Goal: Task Accomplishment & Management: Use online tool/utility

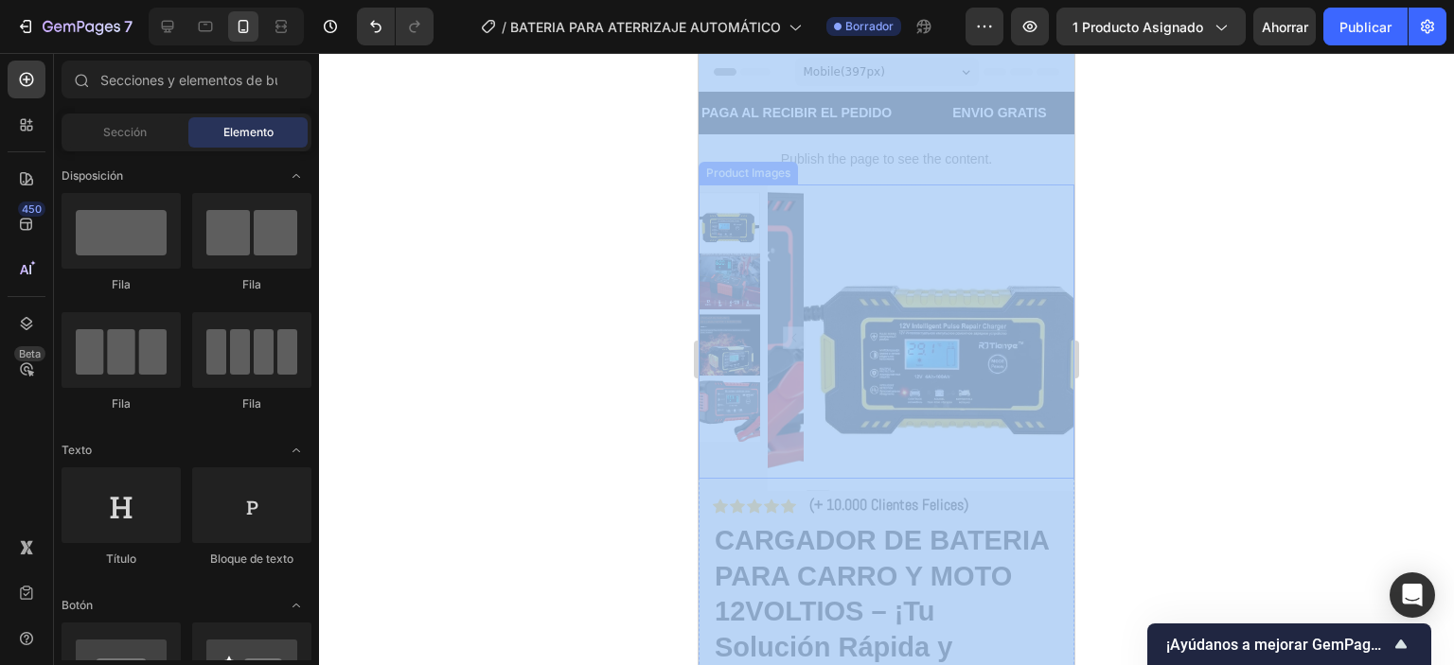
drag, startPoint x: 1372, startPoint y: 185, endPoint x: 891, endPoint y: 406, distance: 530.2
click at [805, 97] on div "PAGA AL RECIBIR EL PEDIDO Text Block" at bounding box center [796, 113] width 194 height 43
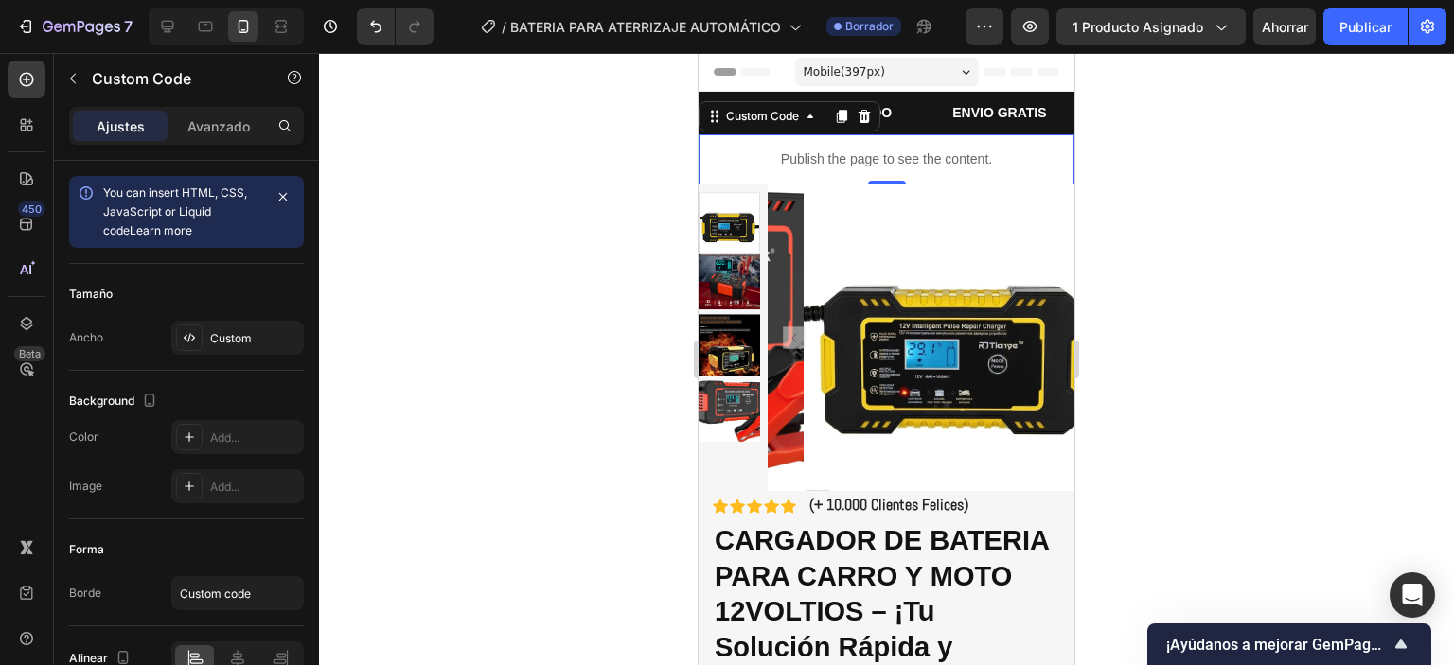
click at [741, 160] on p "Publish the page to see the content." at bounding box center [887, 160] width 376 height 20
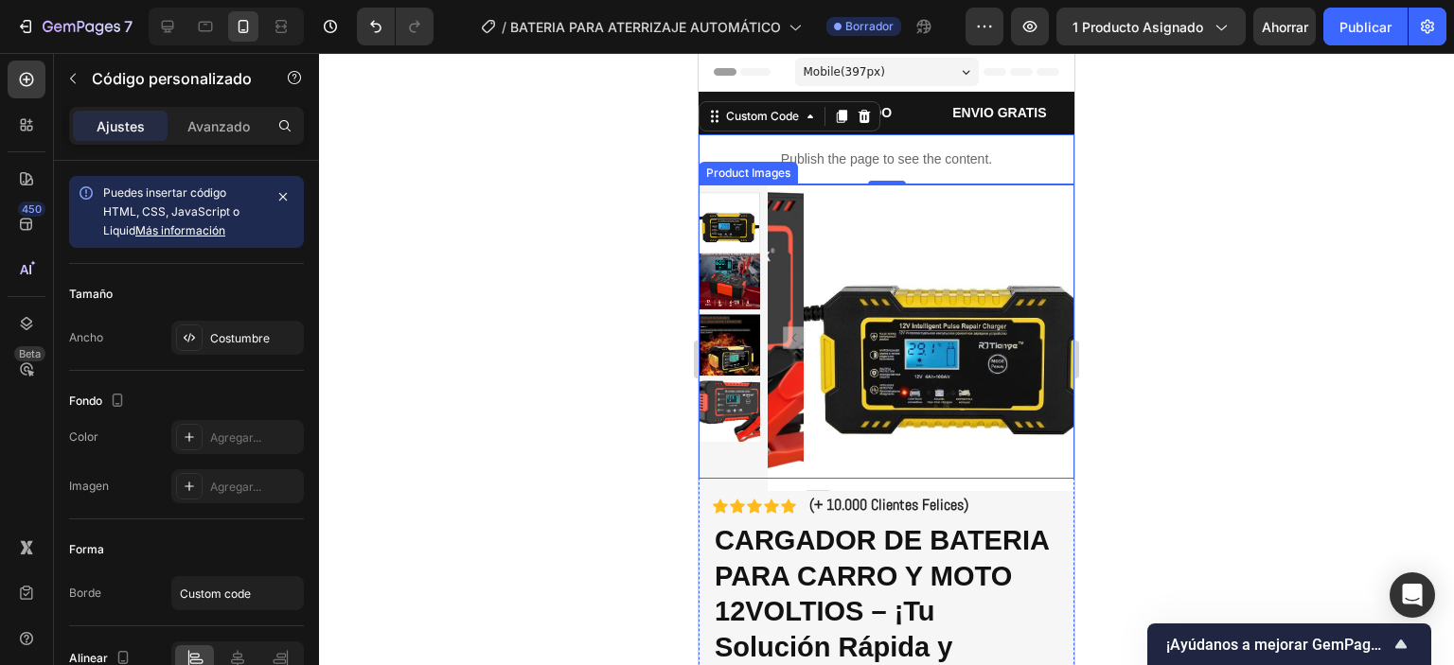
click at [810, 192] on img at bounding box center [957, 338] width 307 height 307
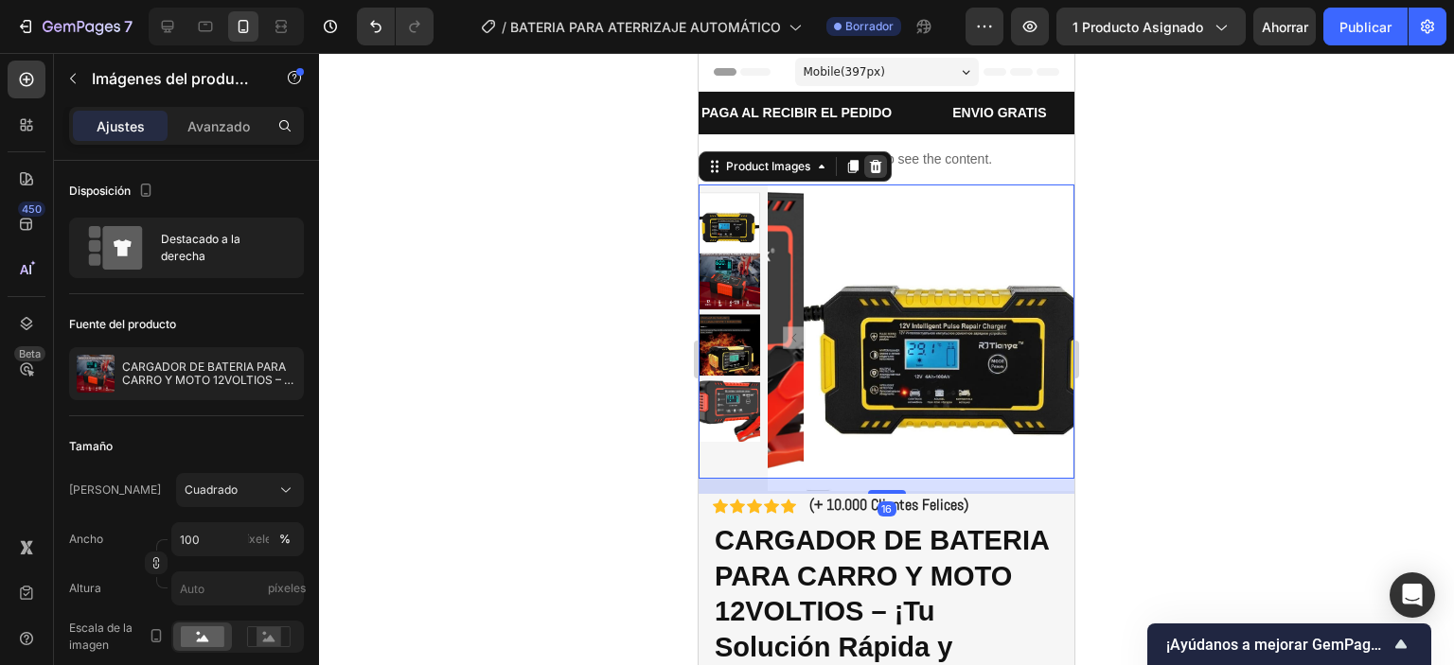
click at [875, 167] on icon at bounding box center [875, 166] width 15 height 15
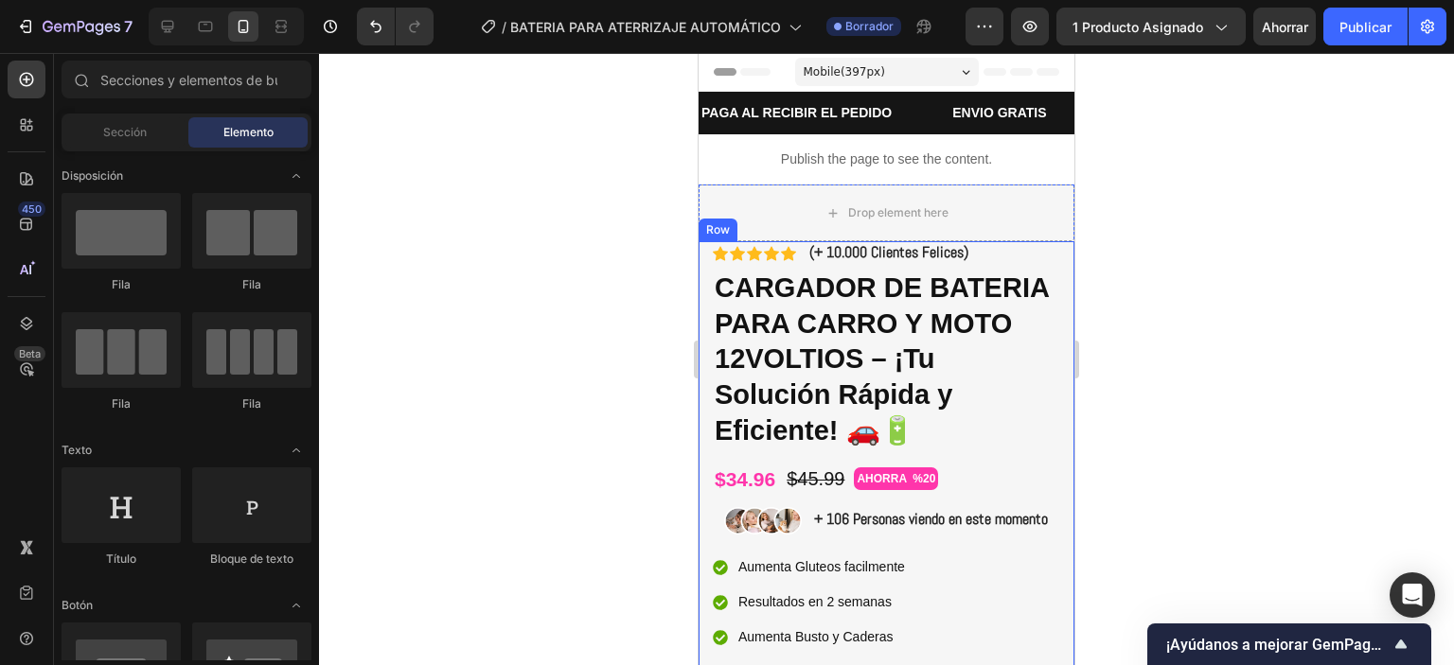
click at [1052, 266] on div "Icon Icon Icon Icon Icon Icon List (+ 10.000 Clientes Felices) Text Block Row C…" at bounding box center [887, 526] width 376 height 571
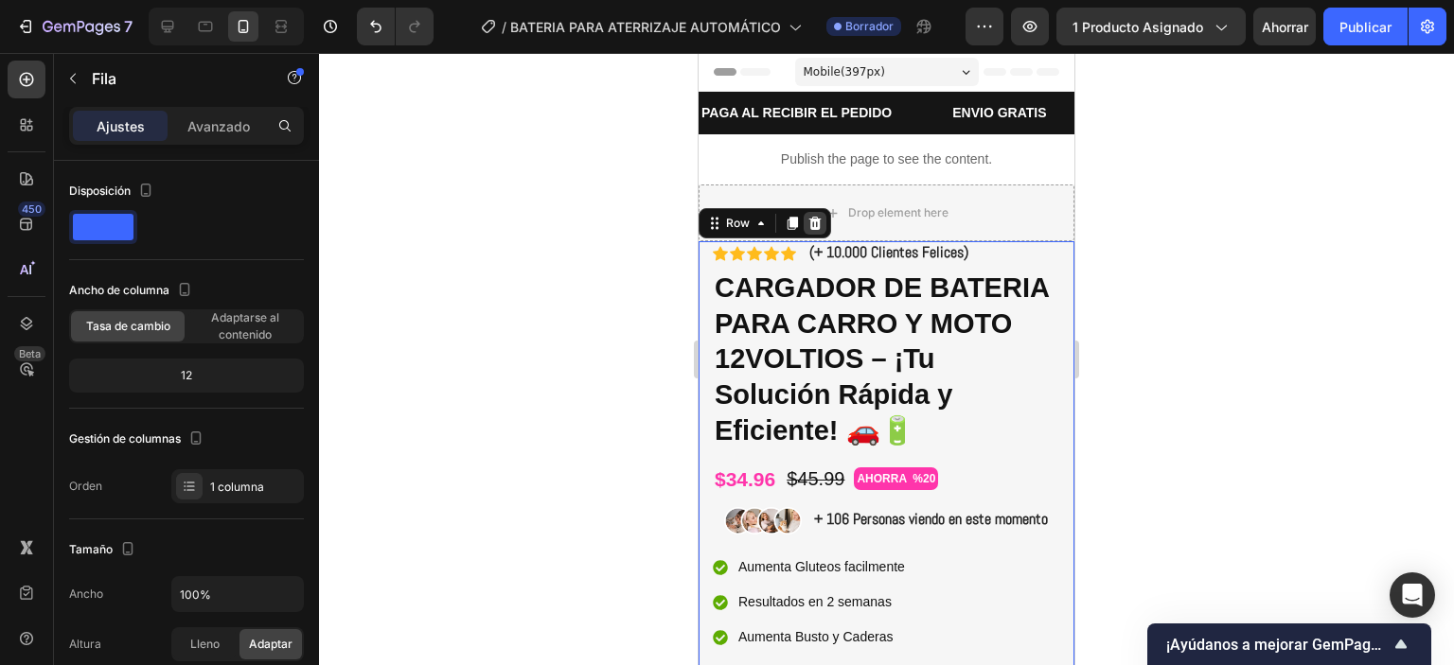
click at [818, 215] on div at bounding box center [815, 223] width 23 height 23
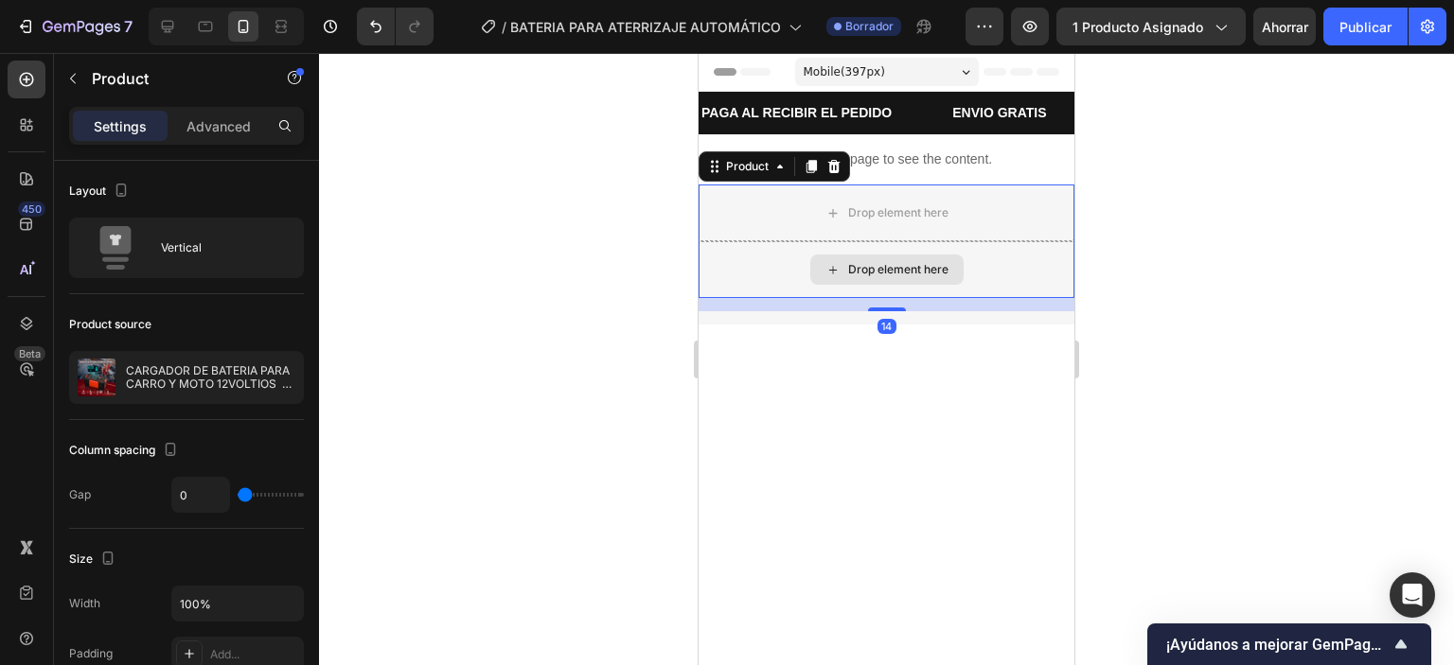
click at [1052, 245] on div "Drop element here" at bounding box center [887, 269] width 376 height 57
click at [830, 159] on icon at bounding box center [833, 166] width 15 height 15
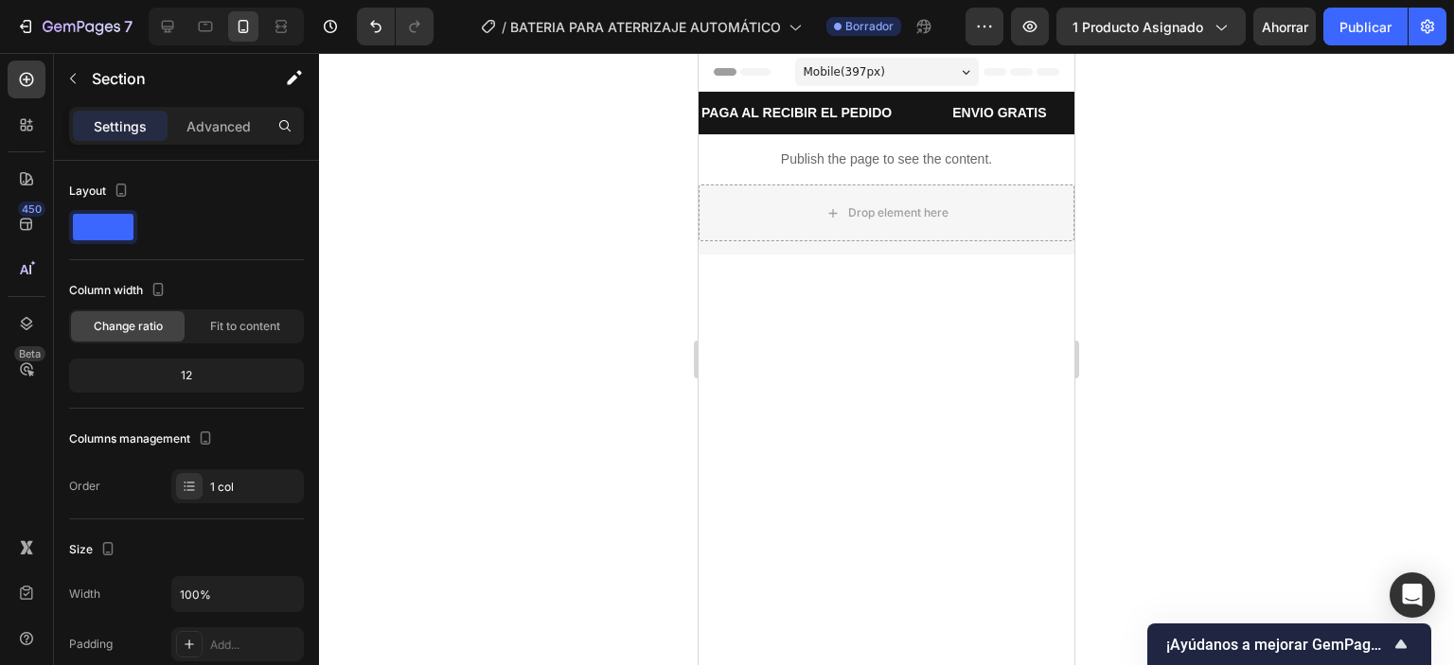
click at [1040, 287] on div at bounding box center [887, 308] width 376 height 107
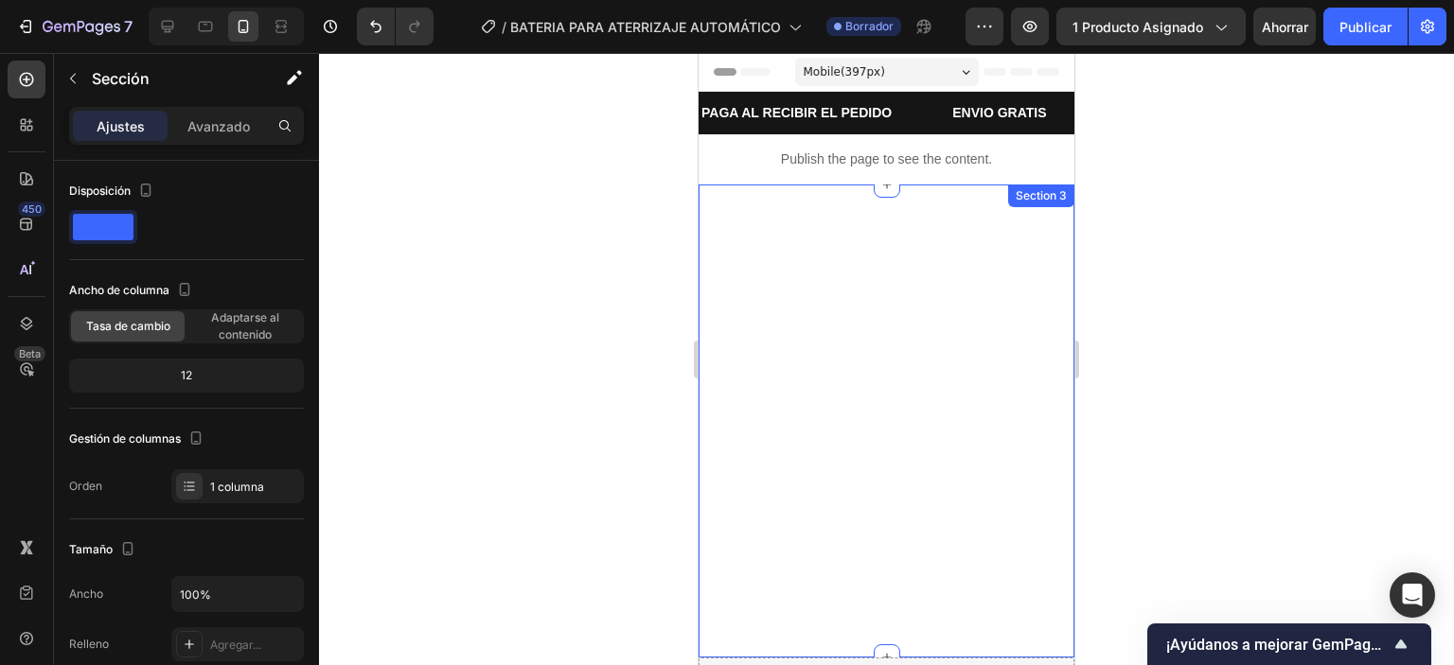
click at [998, 302] on div "Custom Code" at bounding box center [887, 421] width 376 height 473
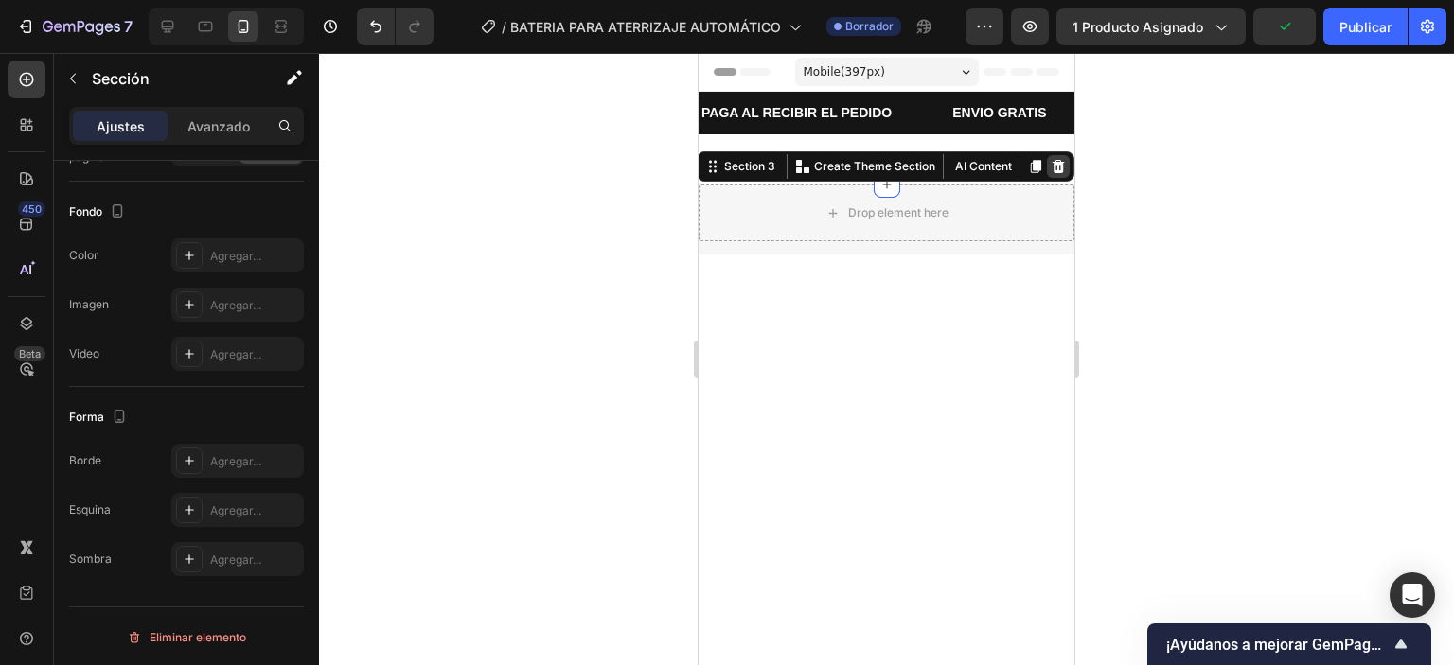
click at [1053, 166] on icon at bounding box center [1059, 166] width 12 height 13
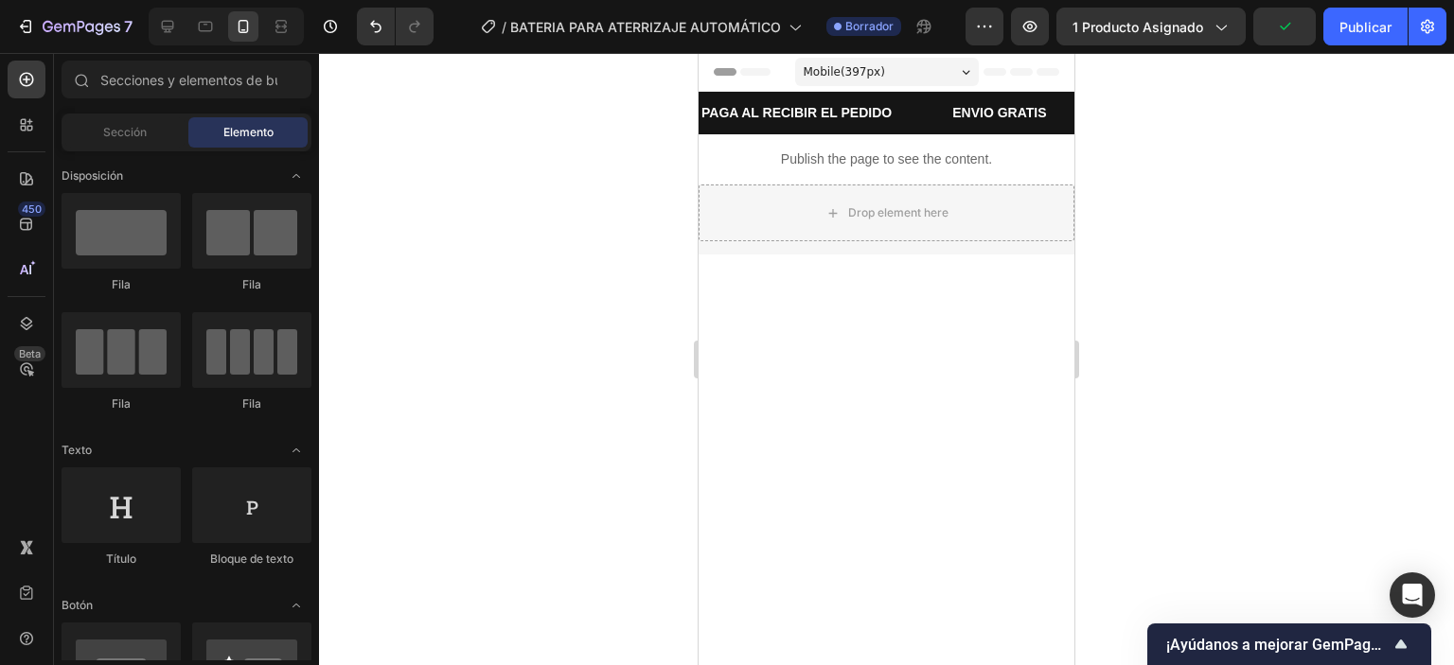
click at [1004, 286] on div at bounding box center [887, 308] width 376 height 107
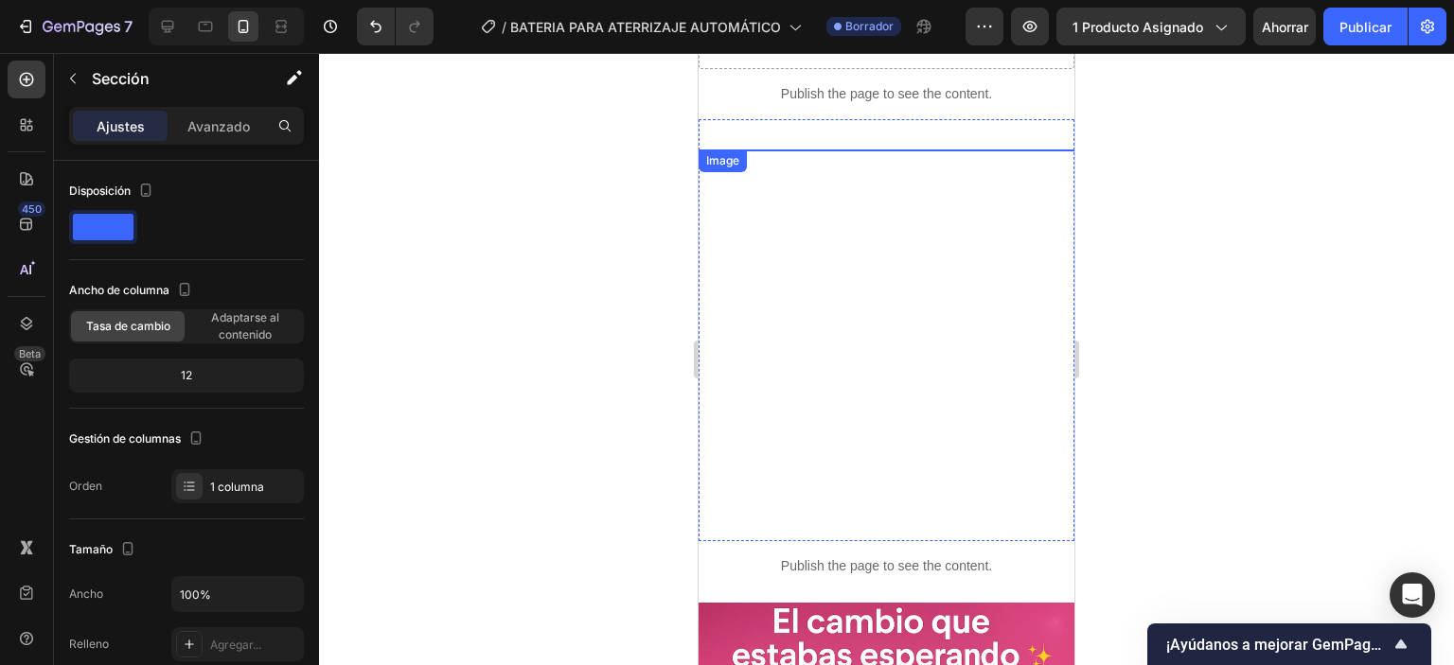
scroll to position [189, 0]
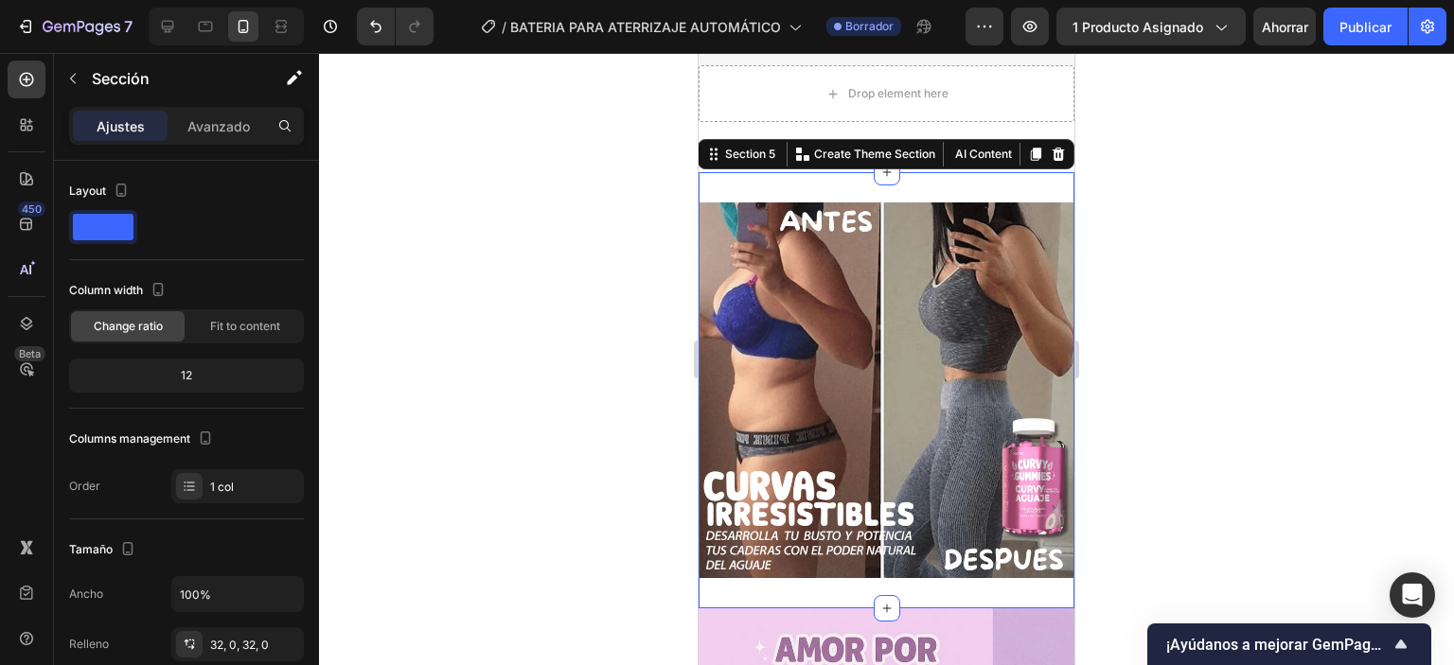
click at [1024, 184] on div "Image Section 5 You can create reusable sections Create Theme Section AI Conten…" at bounding box center [887, 390] width 376 height 436
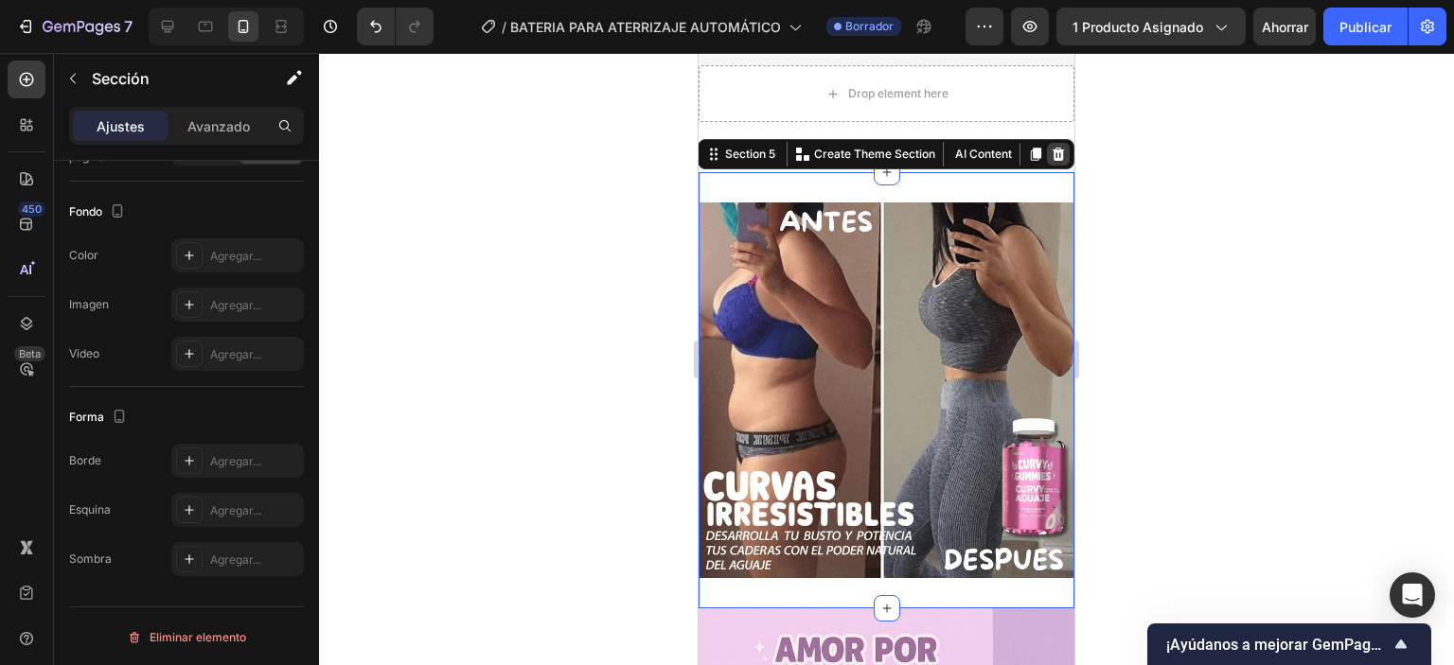
click at [1051, 158] on icon at bounding box center [1058, 154] width 15 height 15
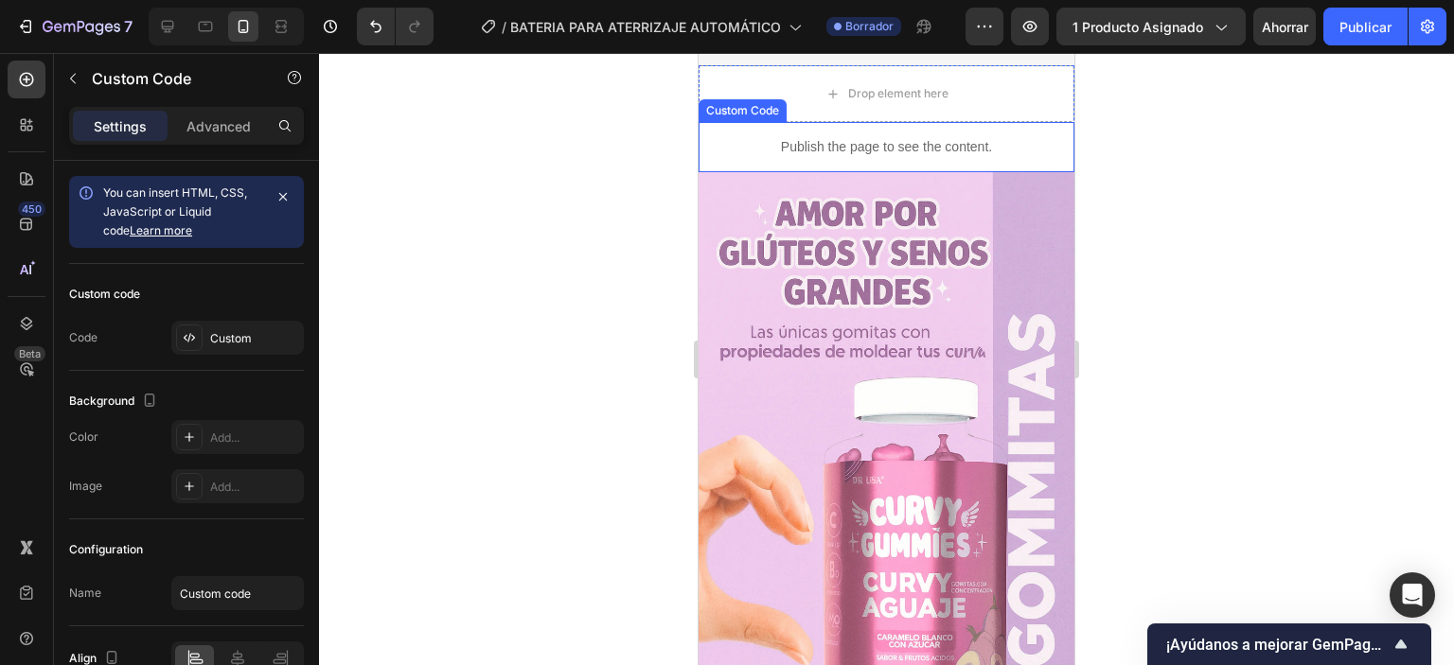
click at [1035, 146] on p "Publish the page to see the content." at bounding box center [887, 147] width 376 height 20
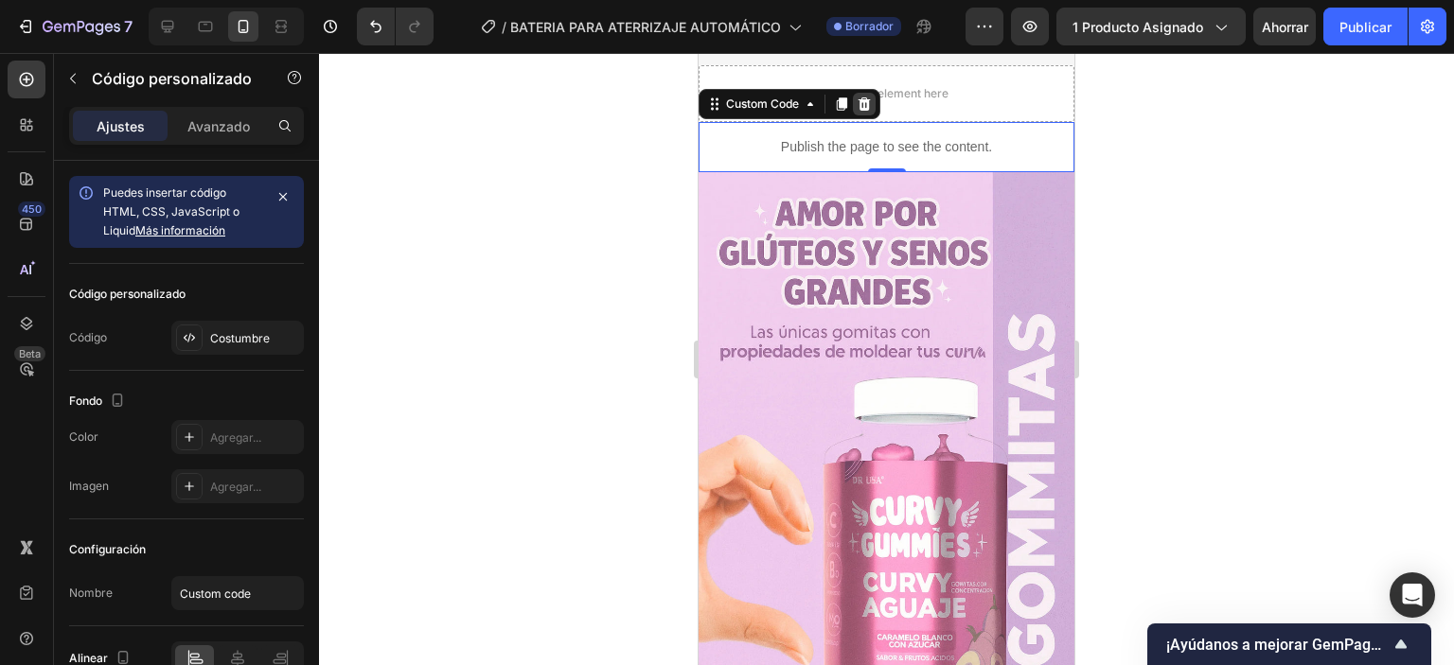
click at [871, 105] on icon at bounding box center [864, 104] width 15 height 15
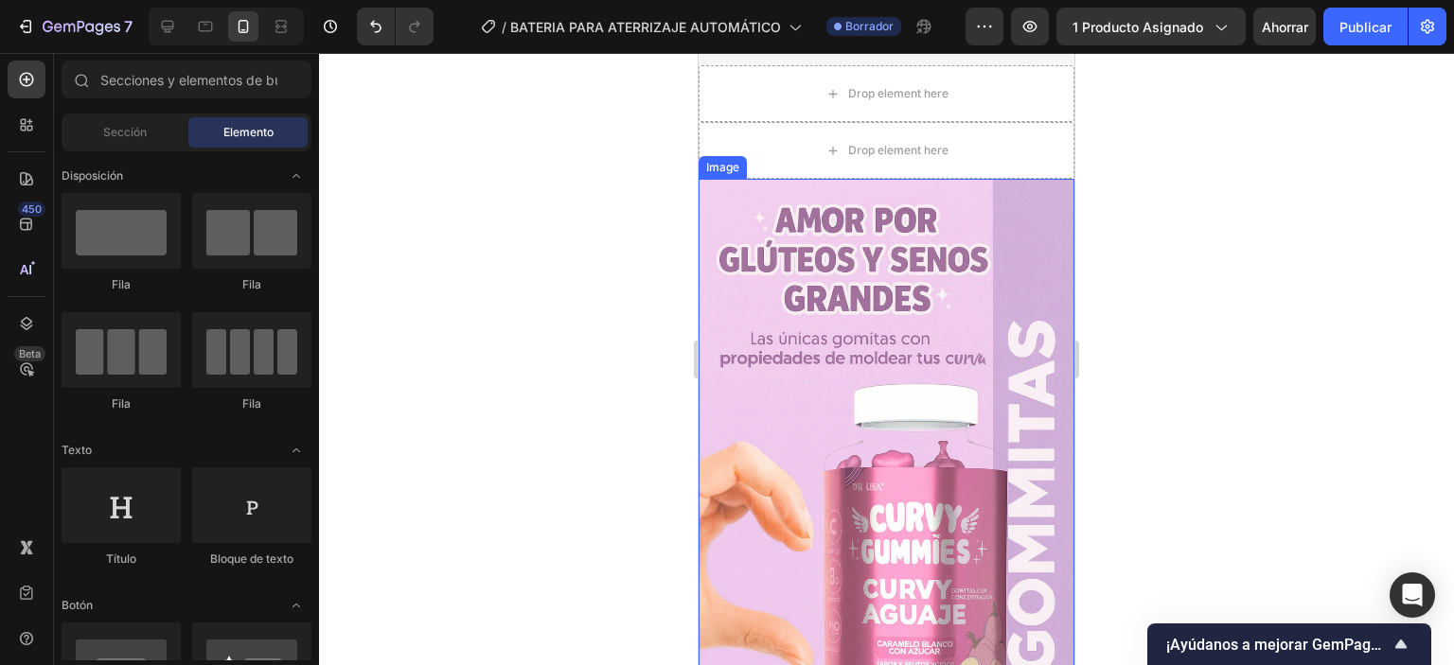
click at [1033, 186] on img at bounding box center [887, 461] width 376 height 564
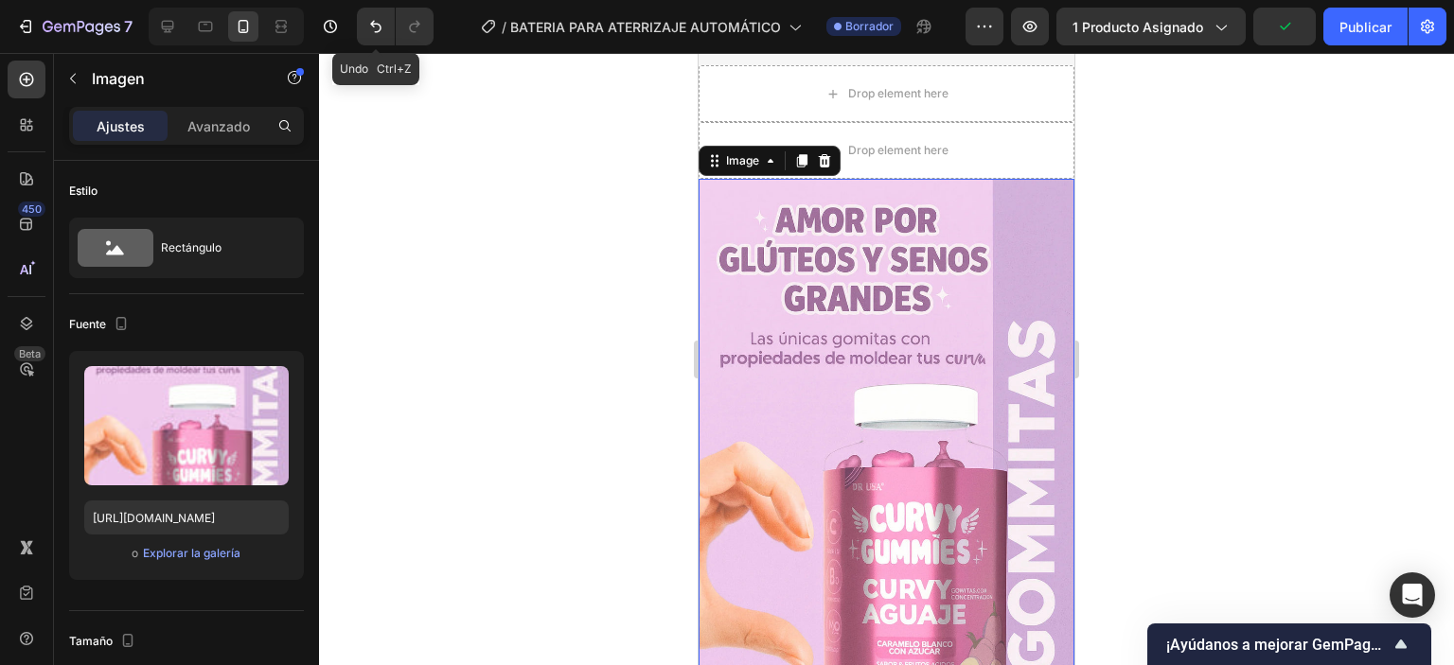
drag, startPoint x: 373, startPoint y: 27, endPoint x: 467, endPoint y: 59, distance: 99.1
click at [370, 27] on icon "Deshacer/Rehacer" at bounding box center [375, 26] width 19 height 19
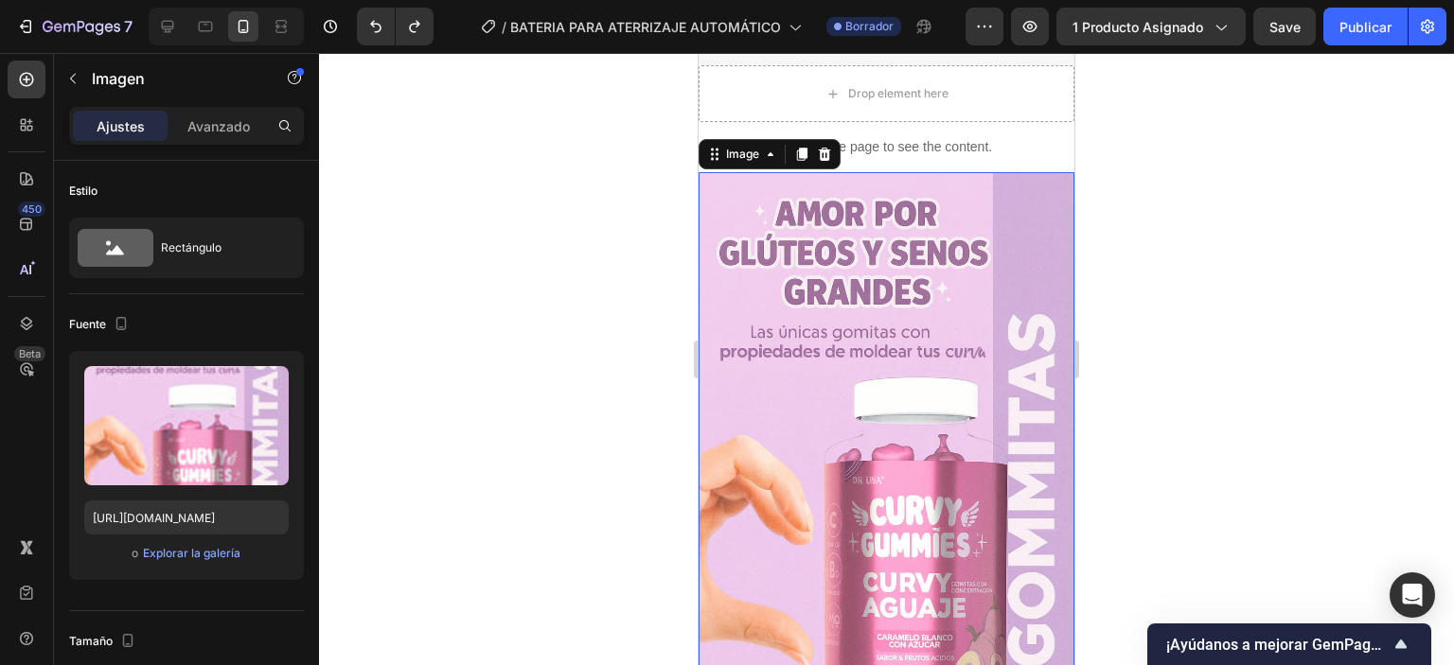
click at [960, 203] on img at bounding box center [887, 454] width 376 height 564
click at [823, 147] on icon at bounding box center [824, 154] width 15 height 15
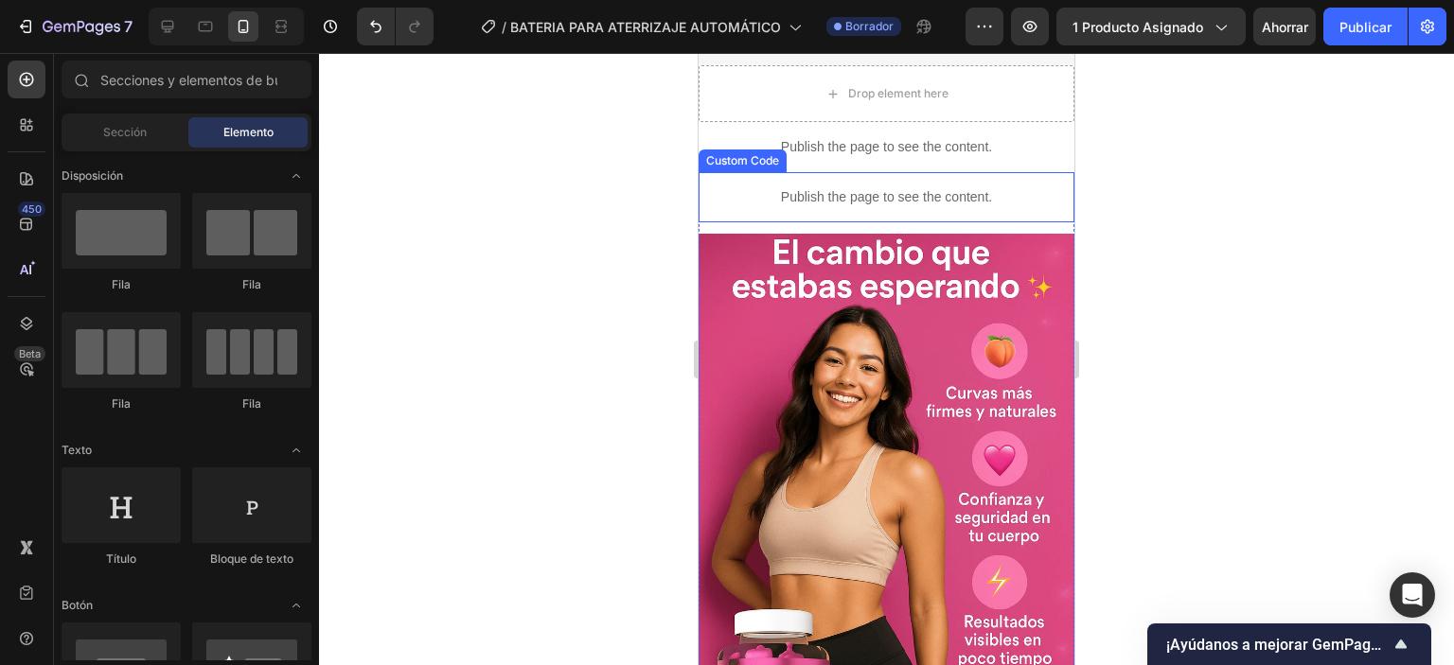
click at [929, 193] on p "Publish the page to see the content." at bounding box center [887, 197] width 376 height 20
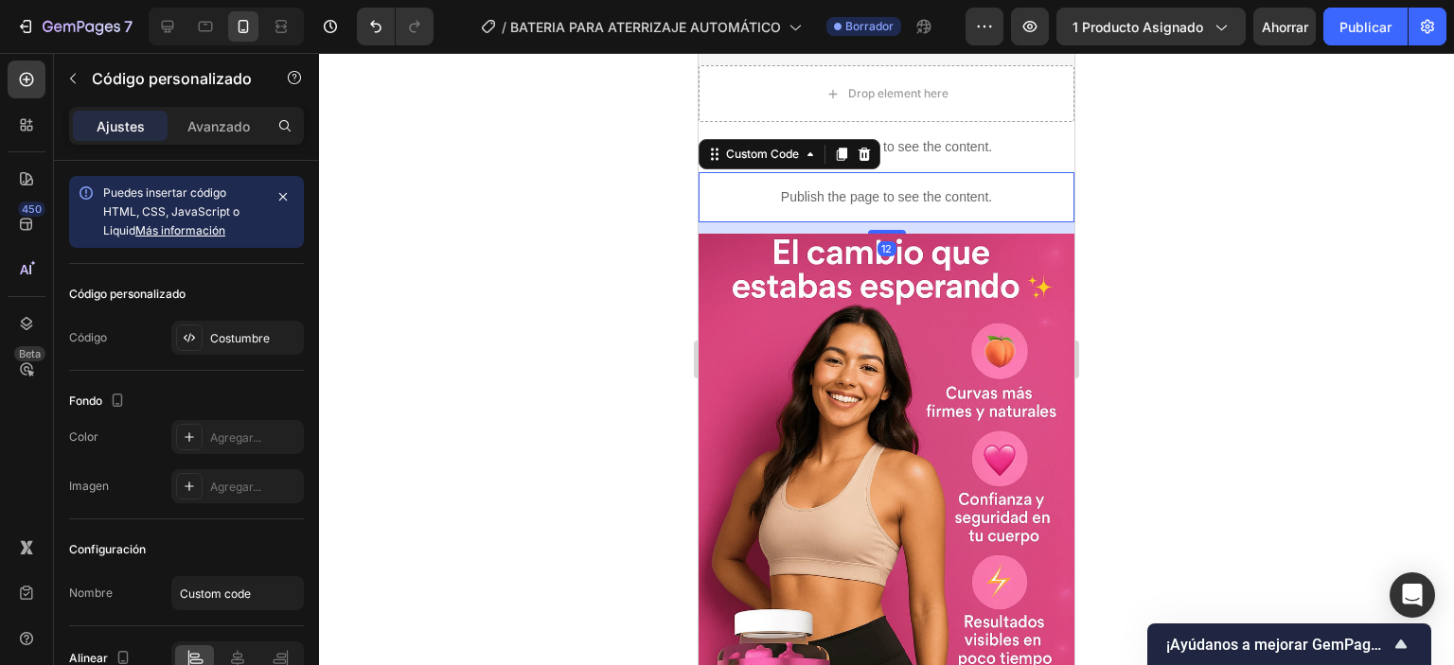
click at [931, 193] on p "Publish the page to see the content." at bounding box center [887, 197] width 376 height 20
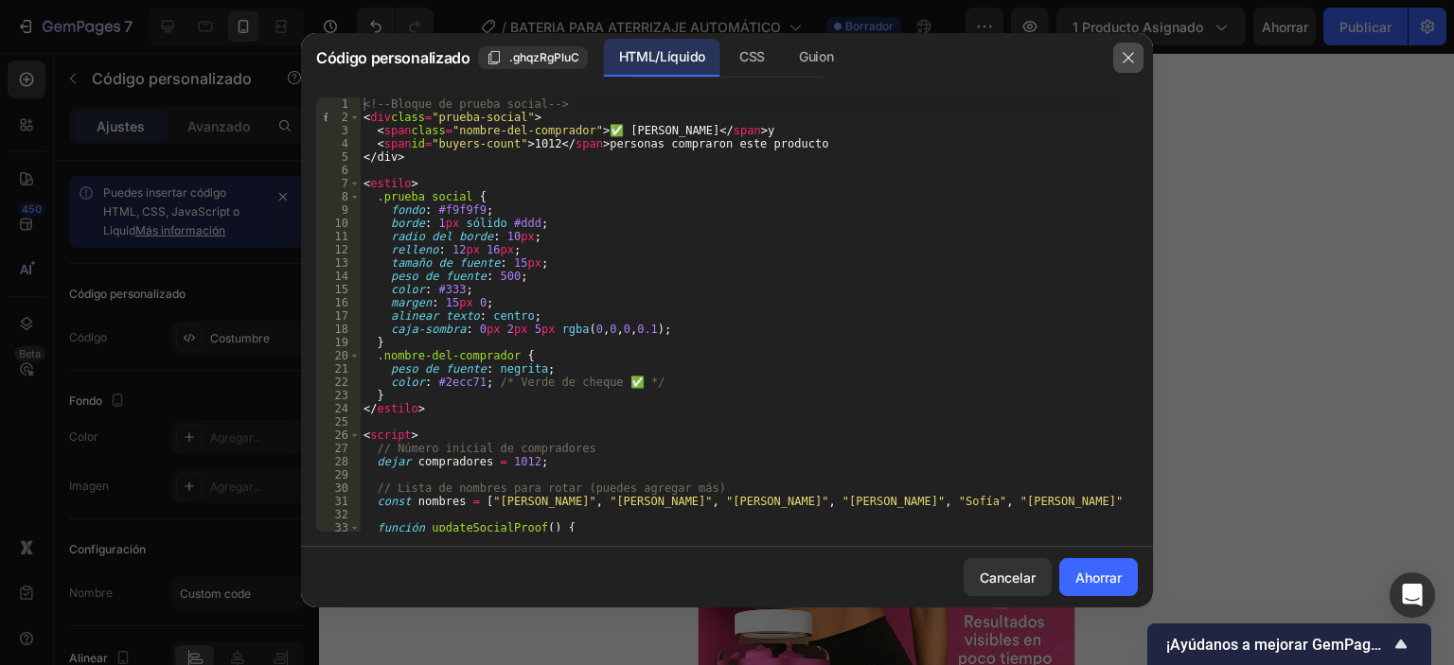
click at [1124, 64] on icon "button" at bounding box center [1128, 57] width 15 height 15
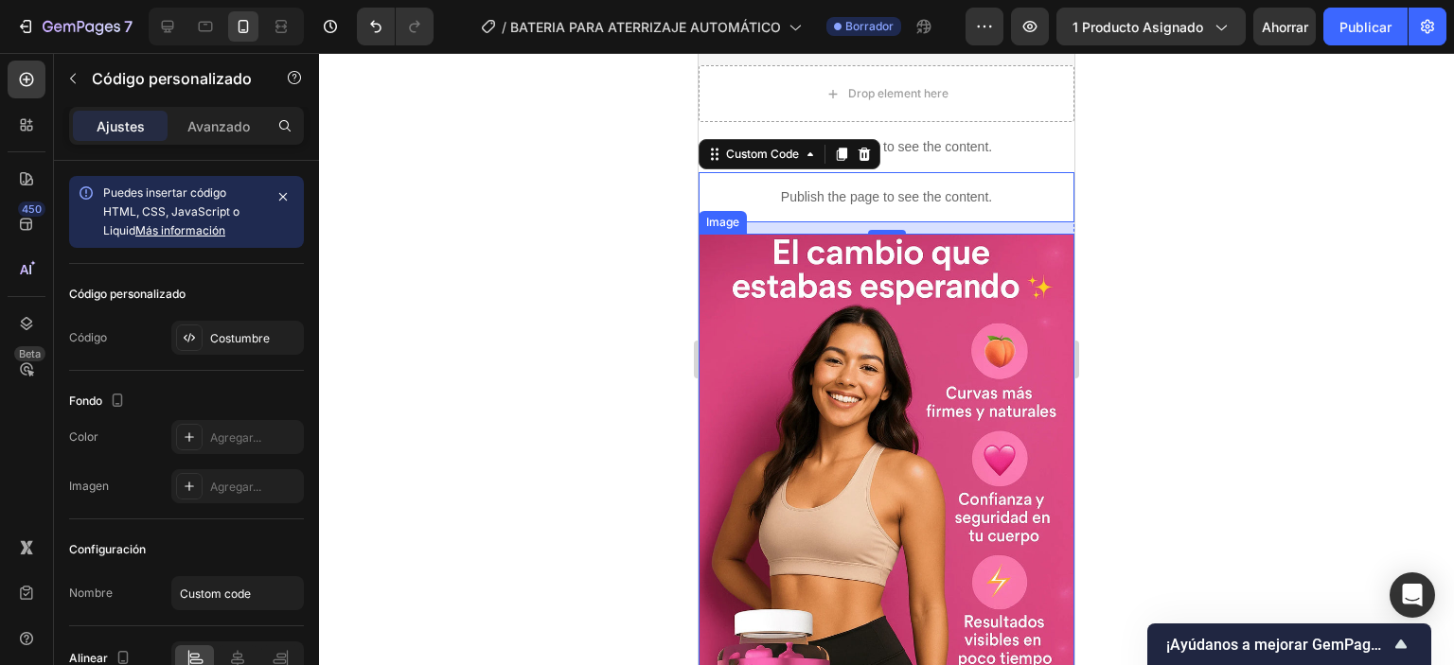
click at [972, 304] on img at bounding box center [887, 516] width 376 height 564
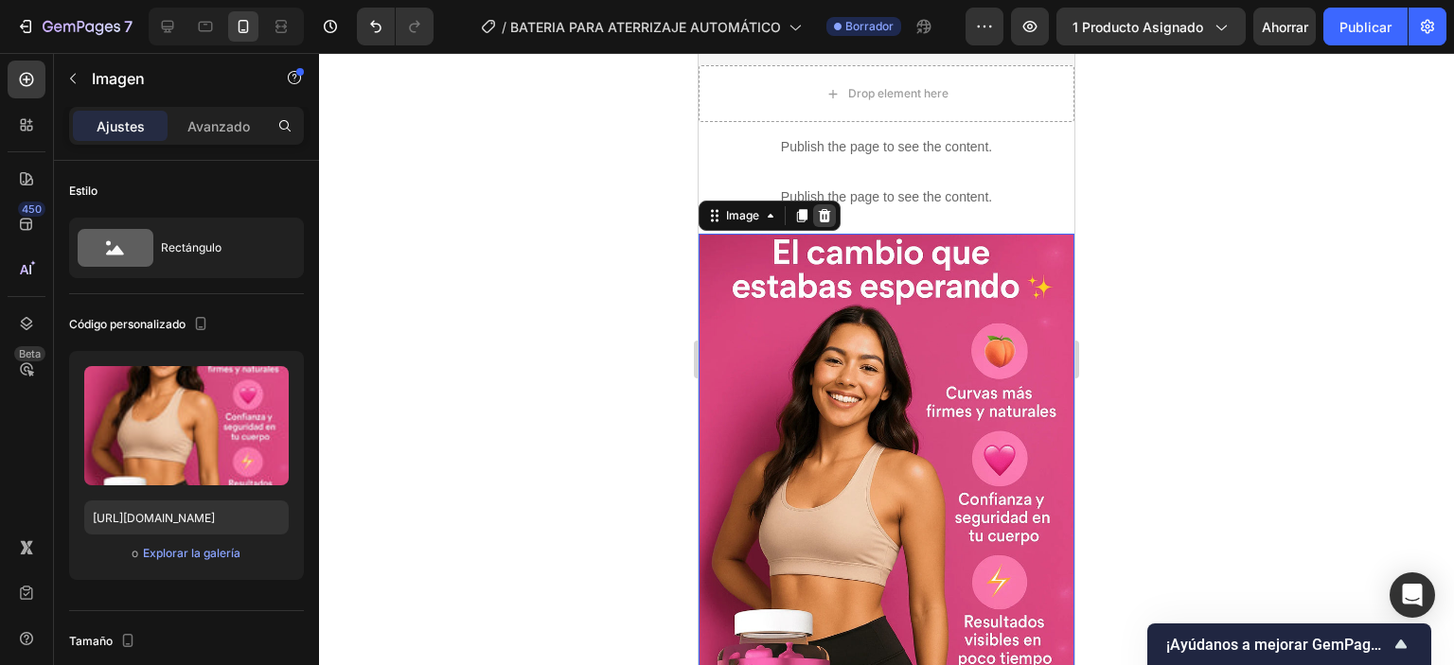
click at [835, 215] on div at bounding box center [824, 215] width 23 height 23
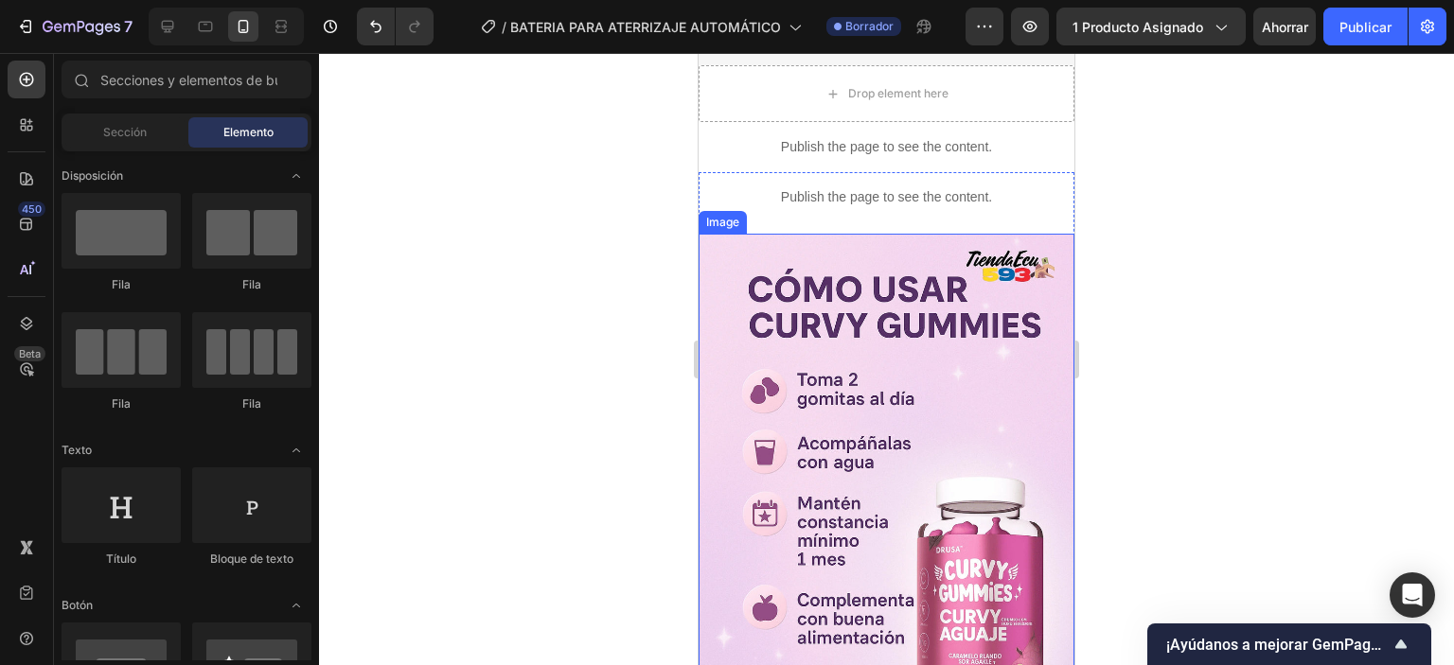
click at [996, 288] on img at bounding box center [887, 516] width 376 height 564
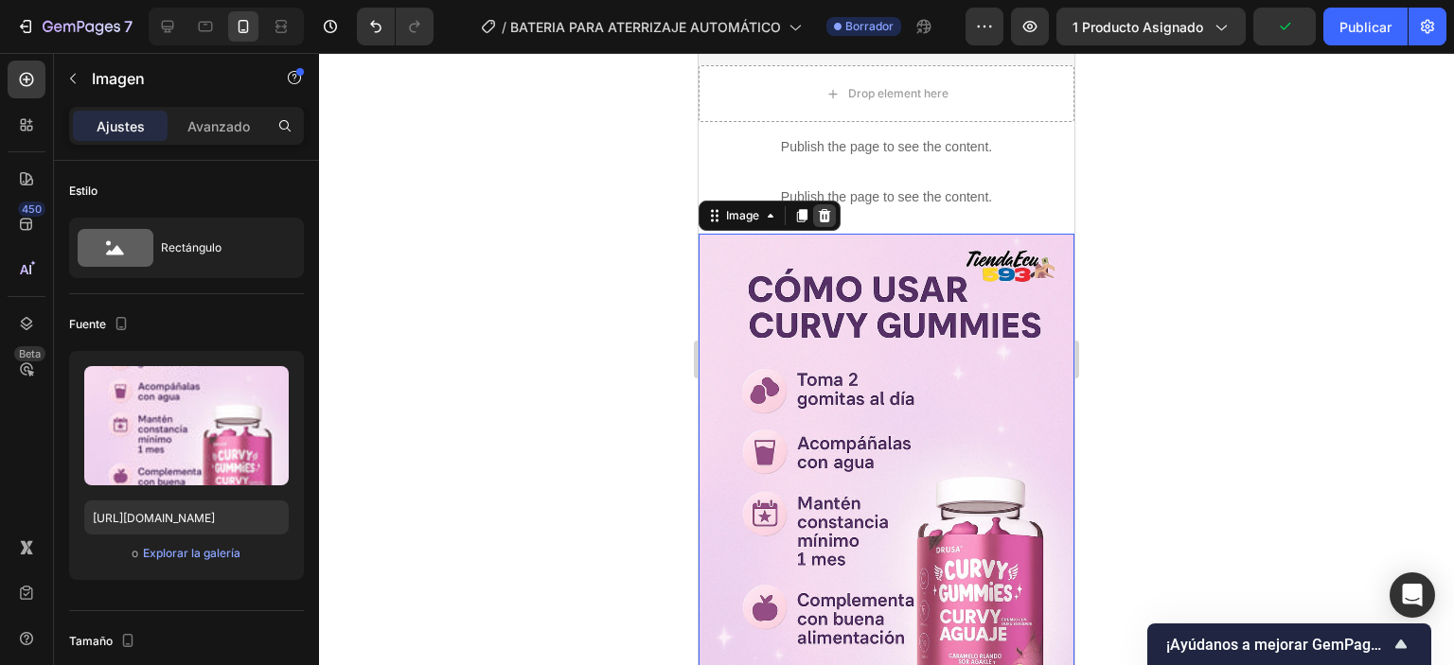
click at [827, 218] on icon at bounding box center [825, 215] width 12 height 13
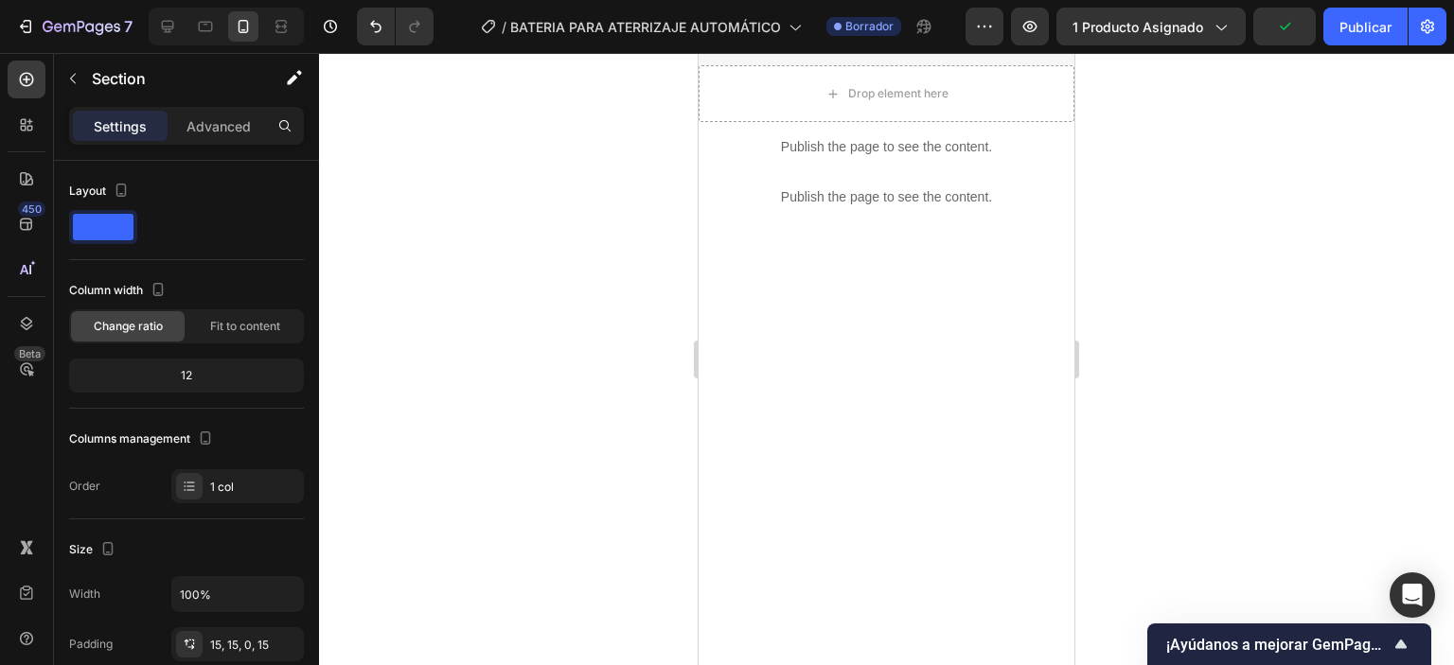
click at [923, 273] on div at bounding box center [887, 551] width 376 height 634
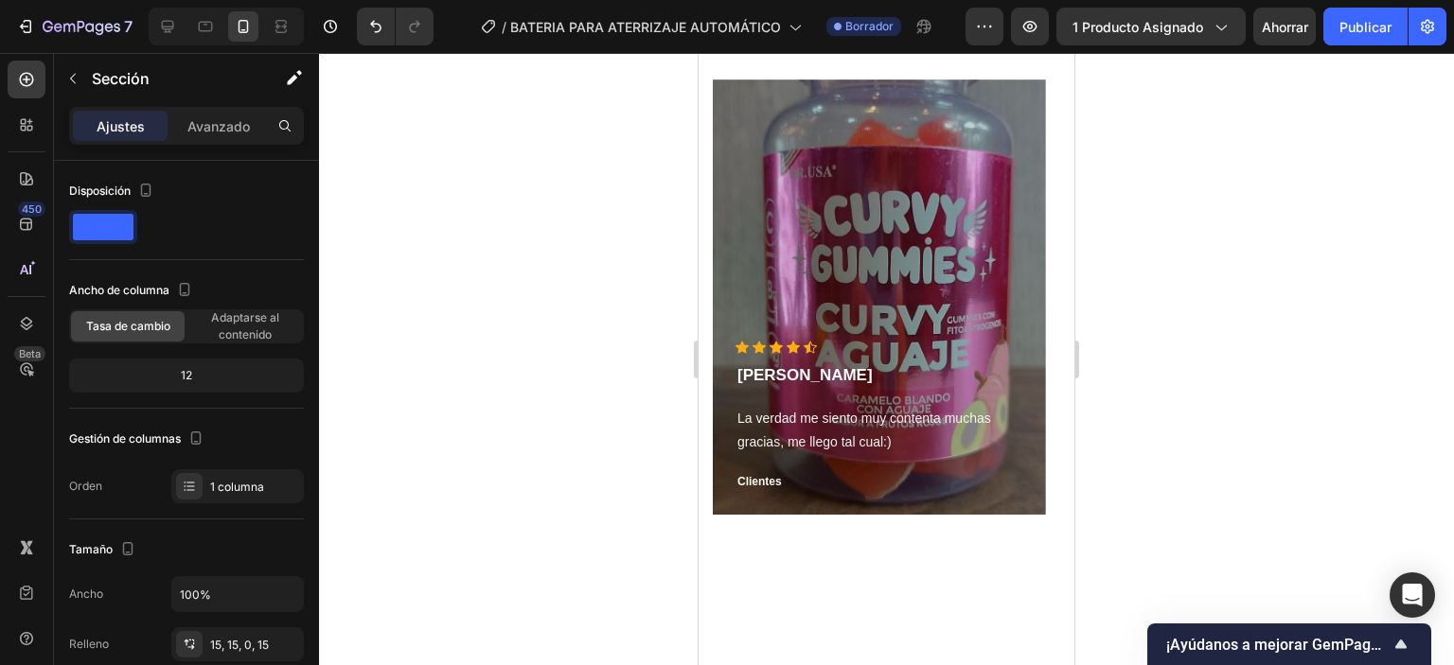
scroll to position [284, 0]
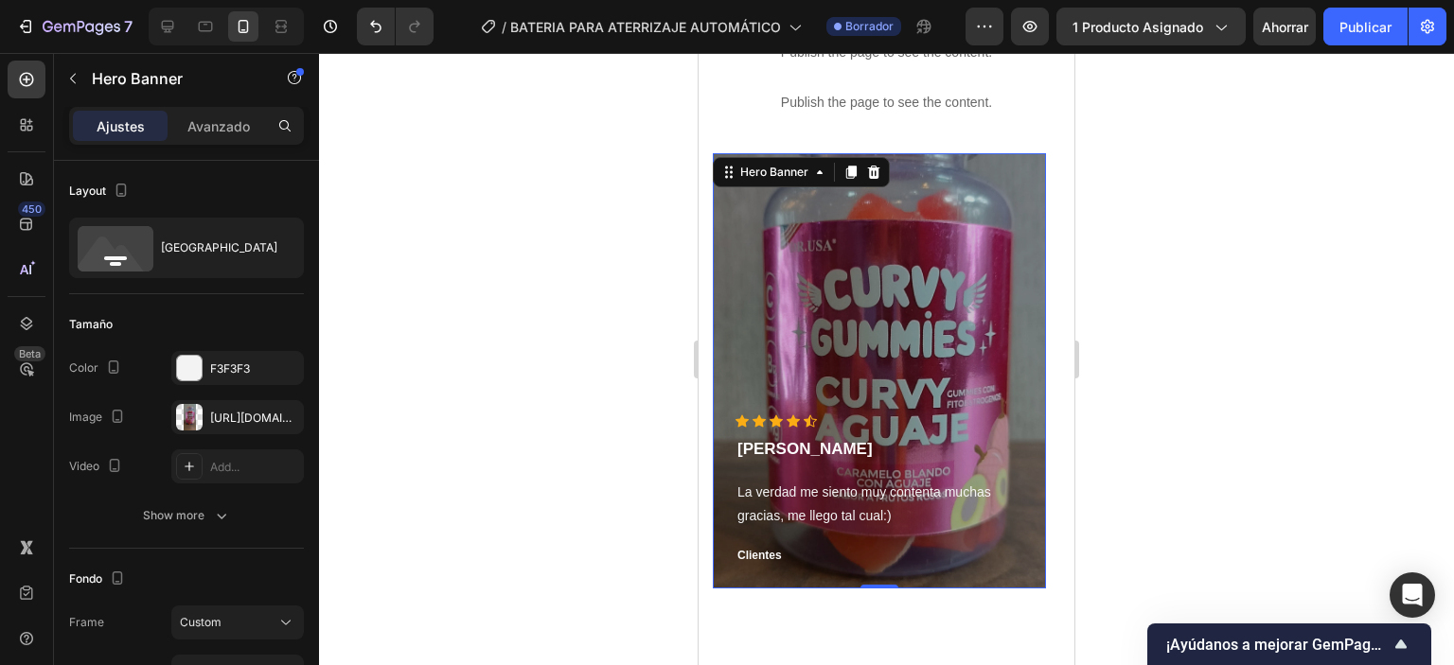
click at [970, 203] on div "Overlay" at bounding box center [879, 370] width 333 height 435
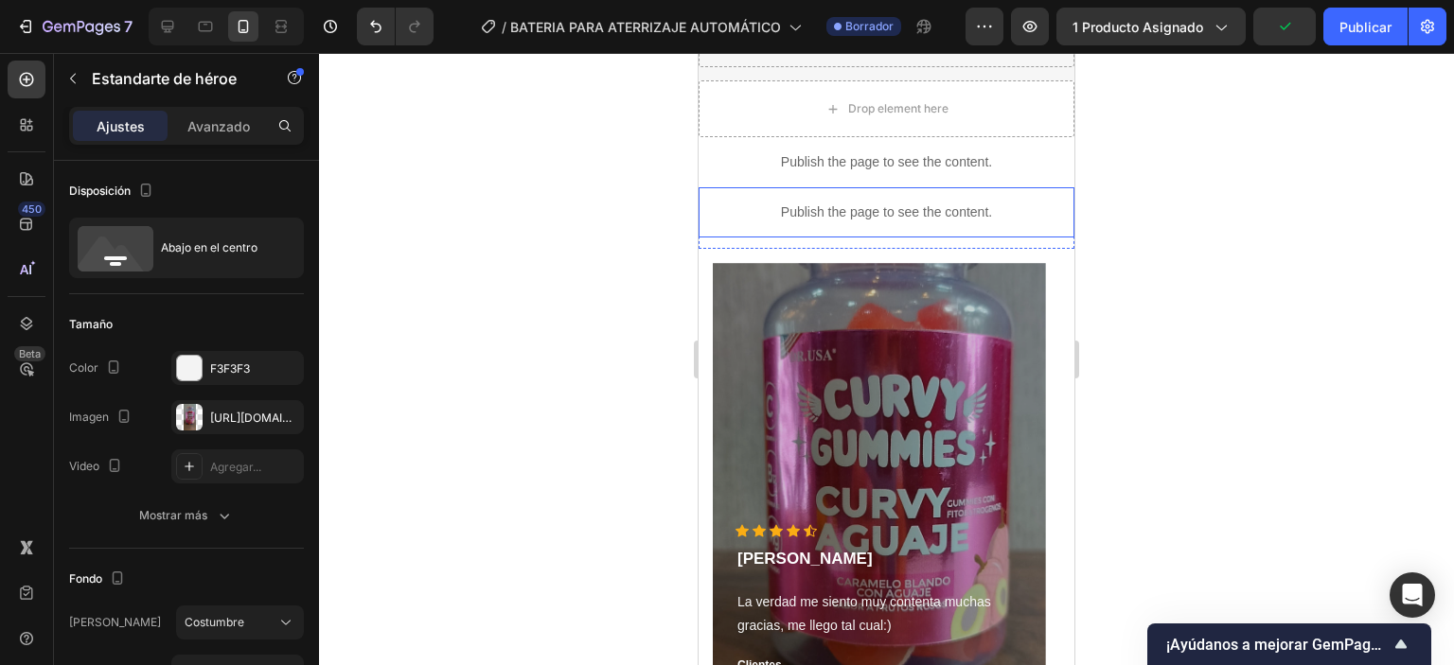
scroll to position [0, 0]
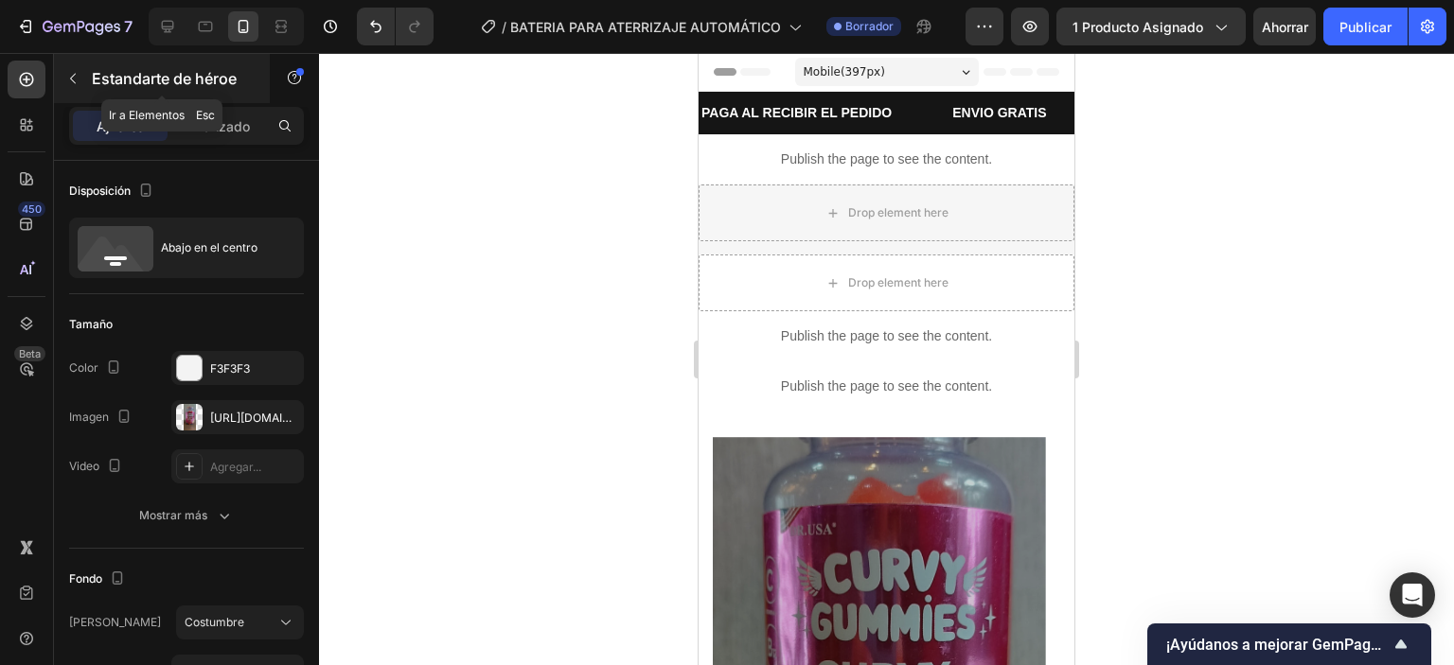
click at [84, 80] on button "button" at bounding box center [73, 78] width 30 height 30
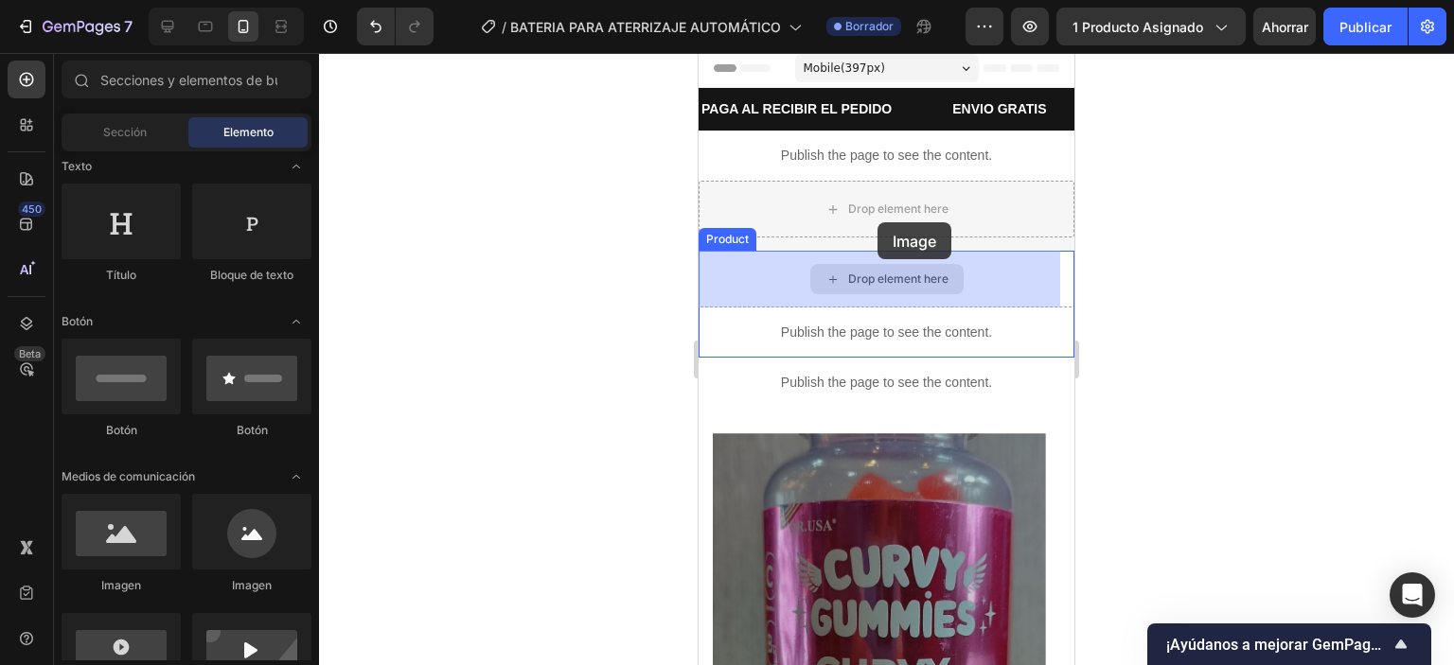
scroll to position [49, 0]
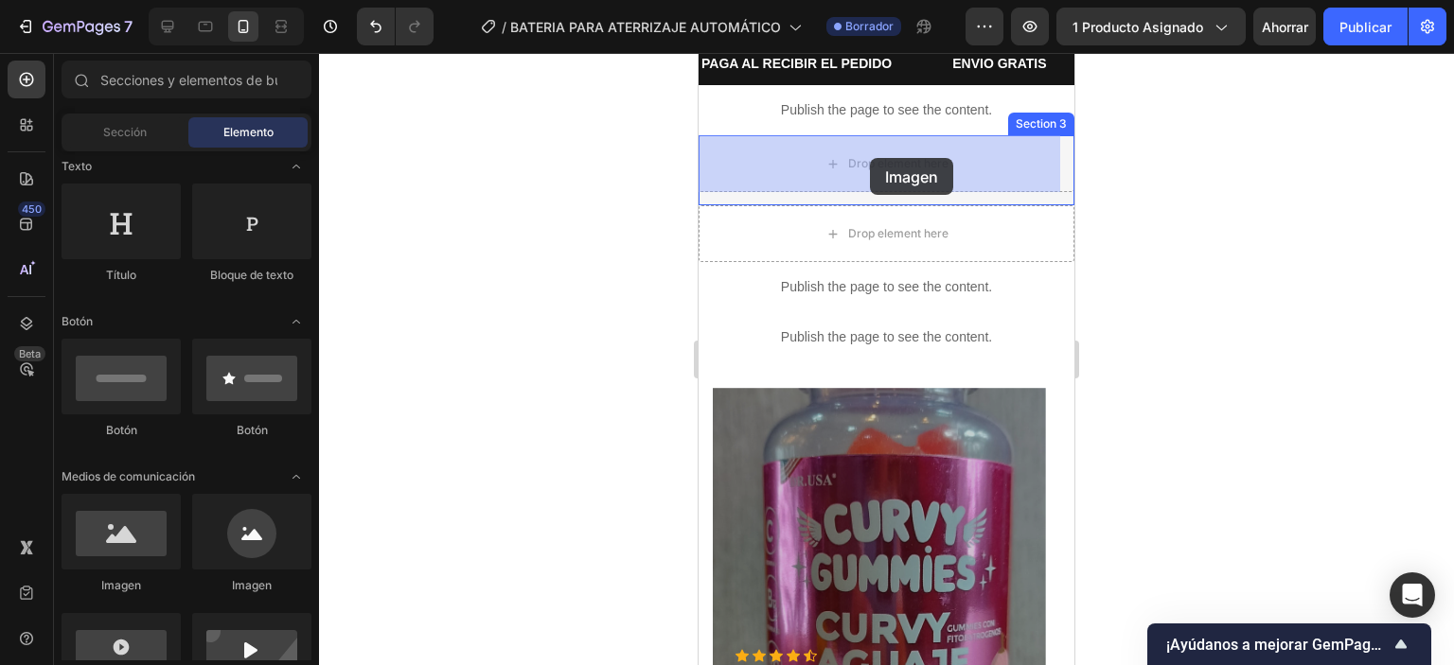
drag, startPoint x: 845, startPoint y: 605, endPoint x: 870, endPoint y: 158, distance: 447.4
